Goal: Book appointment/travel/reservation

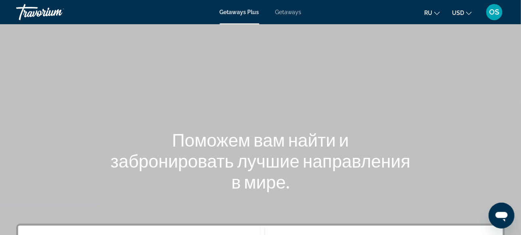
scroll to position [205, 0]
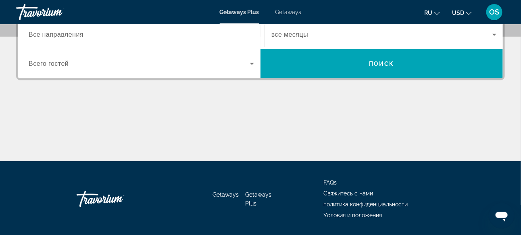
click at [244, 15] on span "Getaways Plus" at bounding box center [239, 12] width 39 height 6
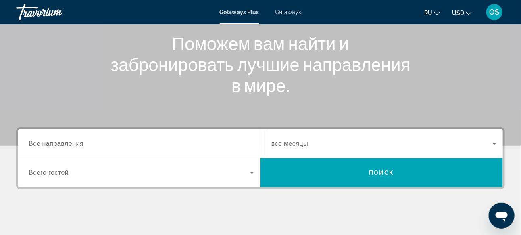
scroll to position [97, 0]
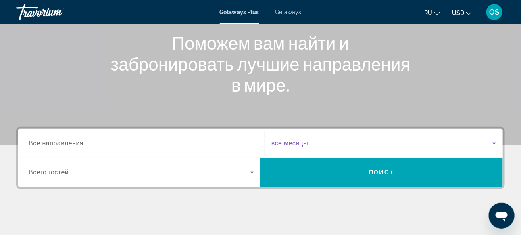
click at [494, 143] on icon "Search widget" at bounding box center [494, 143] width 4 height 2
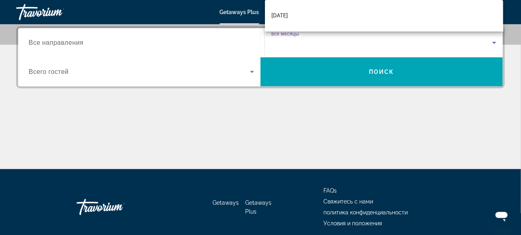
scroll to position [91, 0]
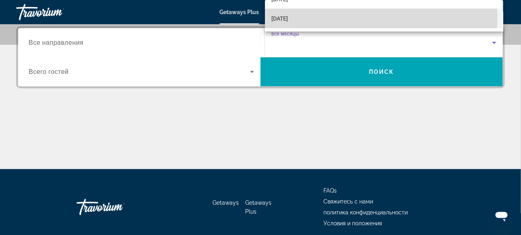
click at [307, 17] on mat-option "[DATE]" at bounding box center [384, 18] width 238 height 19
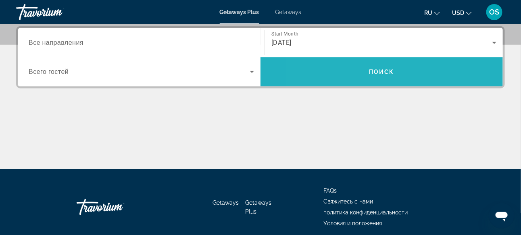
click at [343, 66] on span "Search widget" at bounding box center [381, 71] width 242 height 19
